Goal: Task Accomplishment & Management: Manage account settings

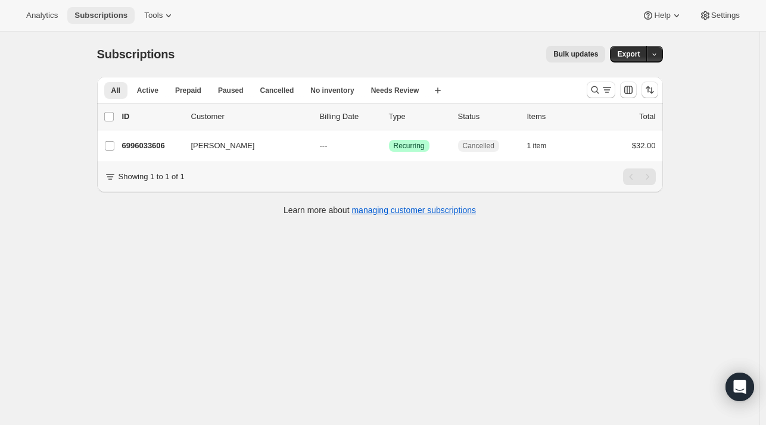
click at [105, 13] on span "Subscriptions" at bounding box center [100, 16] width 53 height 10
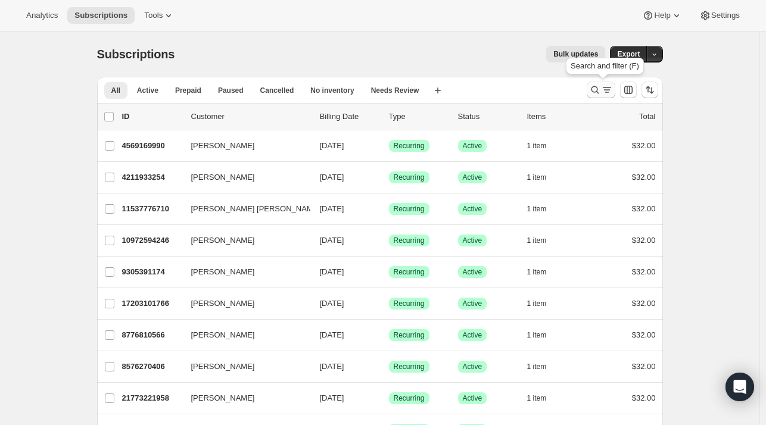
click at [598, 89] on icon "Search and filter results" at bounding box center [595, 90] width 12 height 12
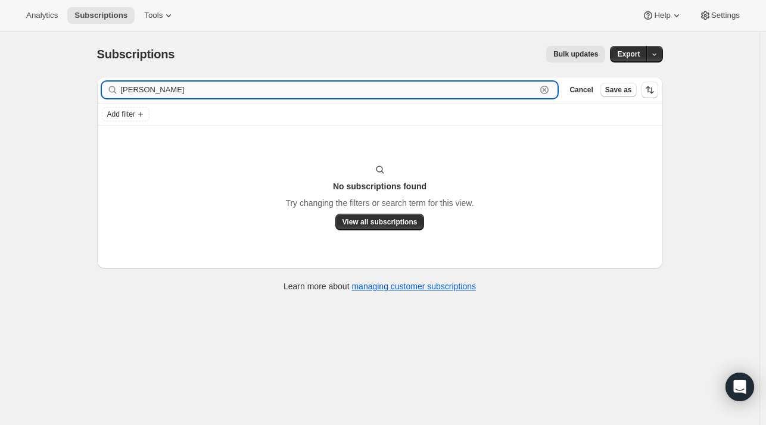
click at [531, 90] on input "[PERSON_NAME]" at bounding box center [329, 90] width 416 height 17
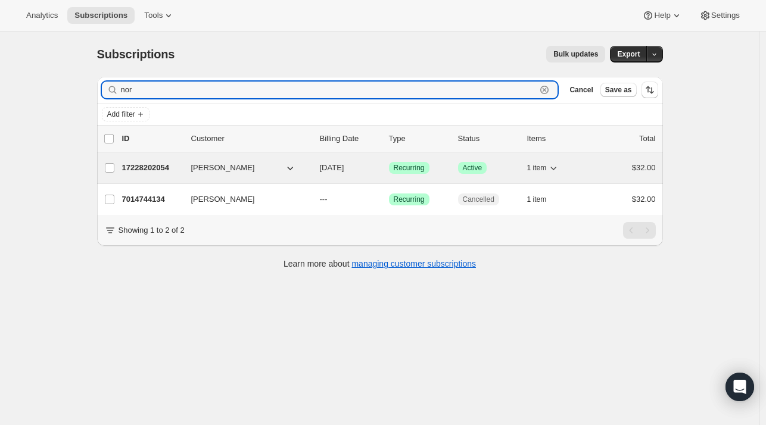
type input "nor"
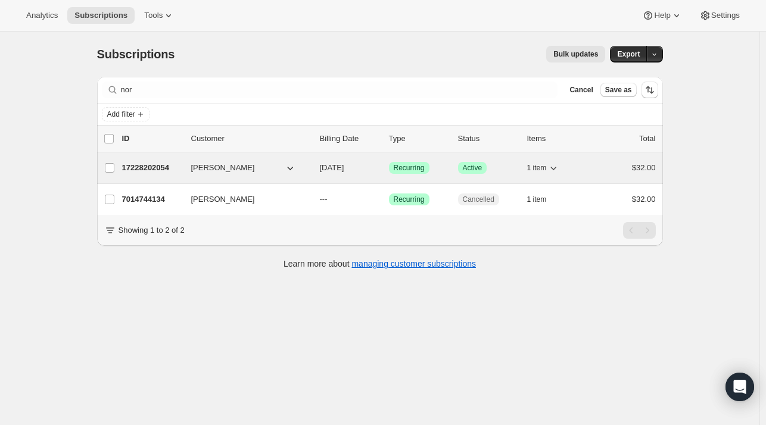
click at [148, 164] on p "17228202054" at bounding box center [152, 168] width 60 height 12
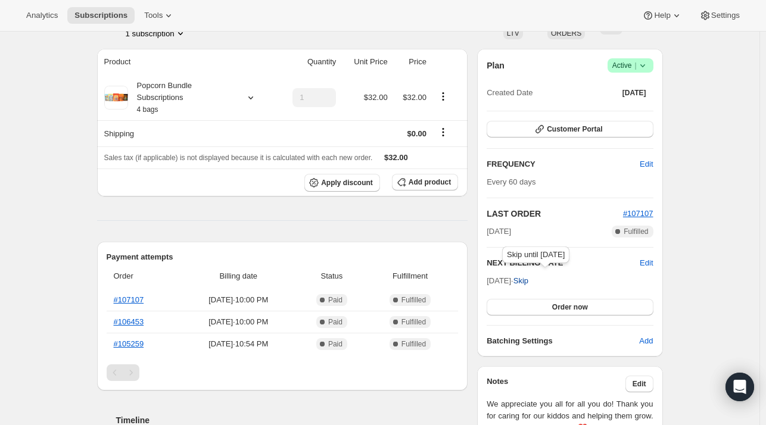
scroll to position [88, 0]
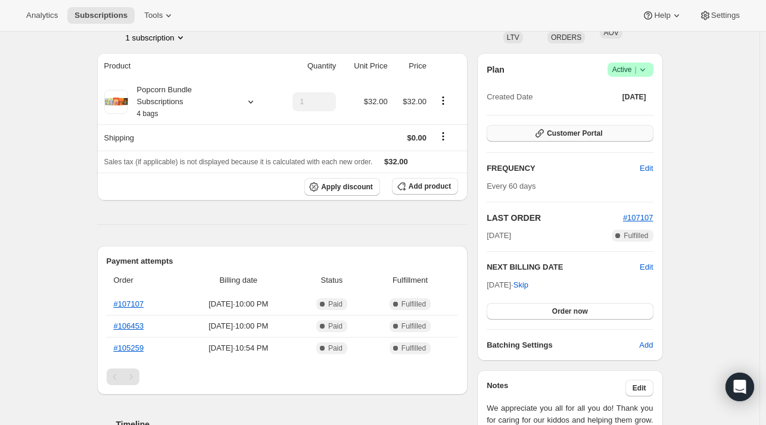
click at [571, 137] on span "Customer Portal" at bounding box center [573, 134] width 55 height 10
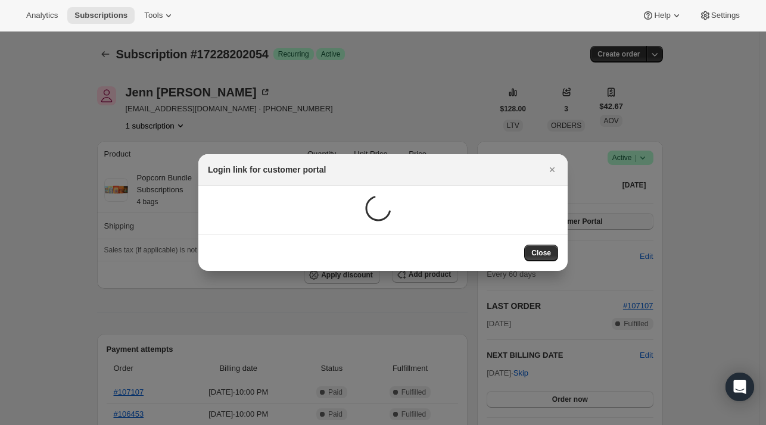
scroll to position [0, 0]
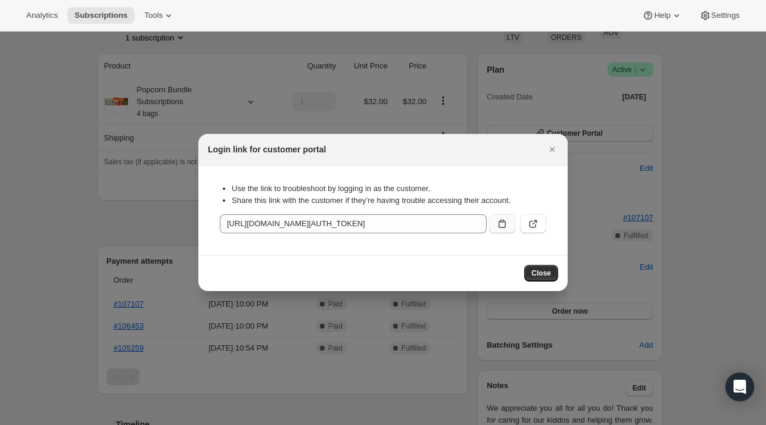
click at [499, 223] on icon ":ri1:" at bounding box center [502, 224] width 12 height 12
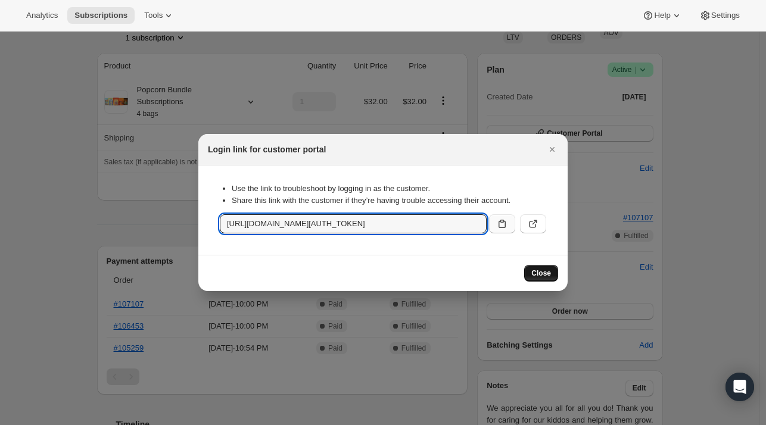
click at [536, 271] on span "Close" at bounding box center [541, 273] width 20 height 10
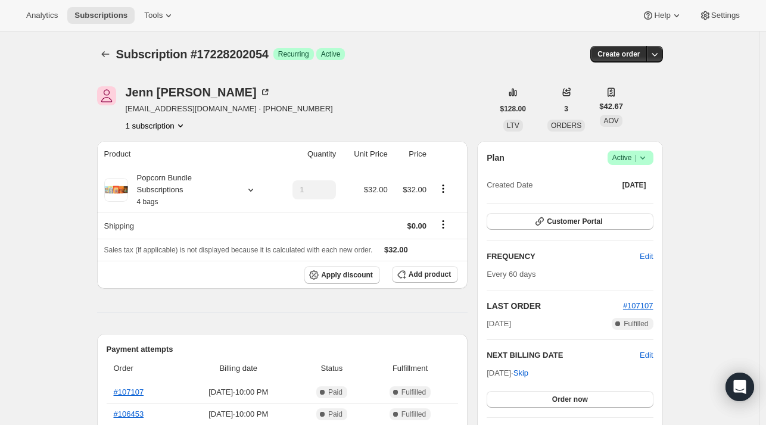
scroll to position [88, 0]
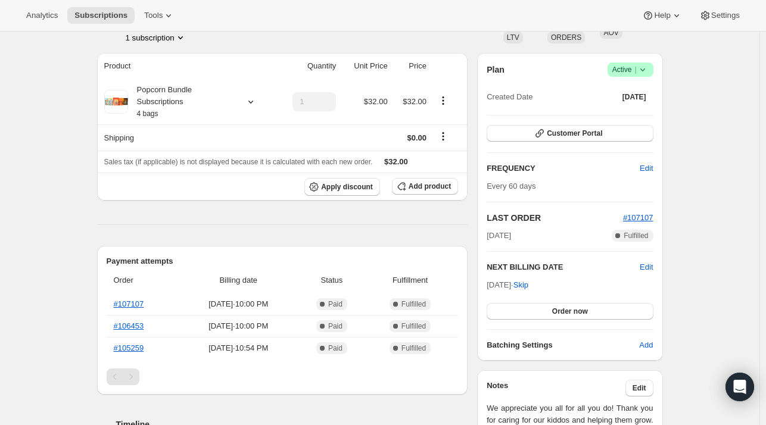
click at [634, 68] on span "Active |" at bounding box center [630, 70] width 36 height 12
click at [623, 110] on span "Cancel subscription" at bounding box center [633, 112] width 67 height 9
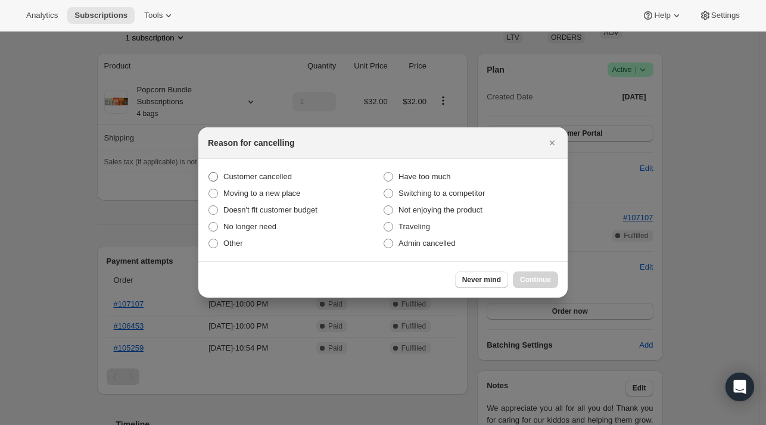
click at [213, 168] on label "Customer cancelled" at bounding box center [295, 176] width 175 height 17
click at [209, 172] on input "Customer cancelled" at bounding box center [208, 172] width 1 height 1
radio input "true"
click at [530, 280] on span "Continue" at bounding box center [535, 280] width 31 height 10
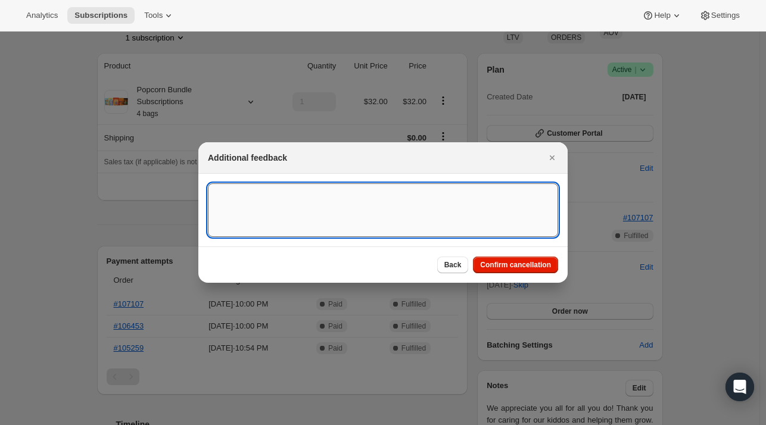
click at [282, 205] on textarea ":rhl:" at bounding box center [383, 210] width 350 height 54
type textarea "Customer email requested cancellation"
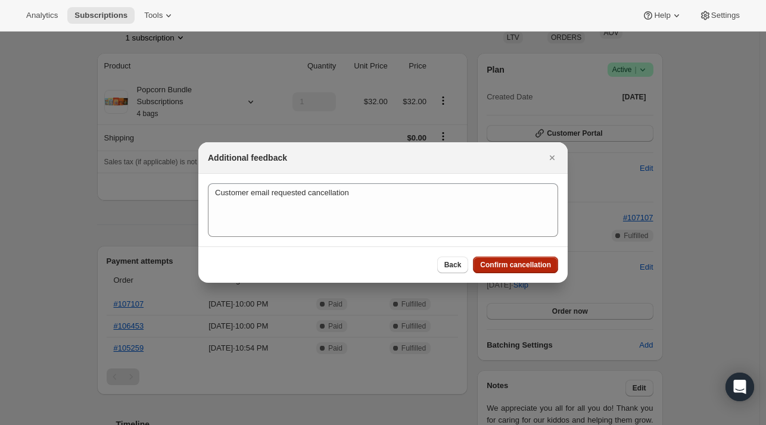
click at [521, 261] on span "Confirm cancellation" at bounding box center [515, 265] width 71 height 10
